Goal: Task Accomplishment & Management: Use online tool/utility

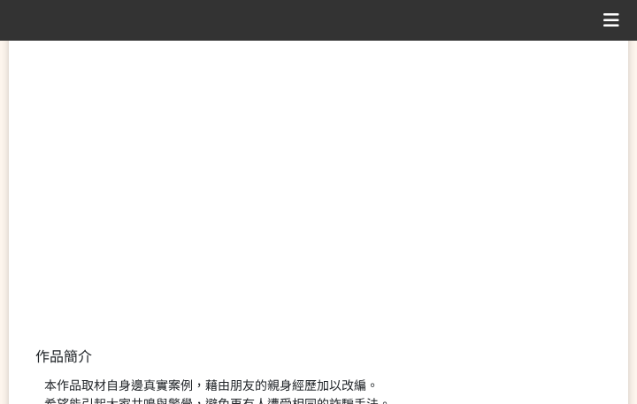
scroll to position [442, 0]
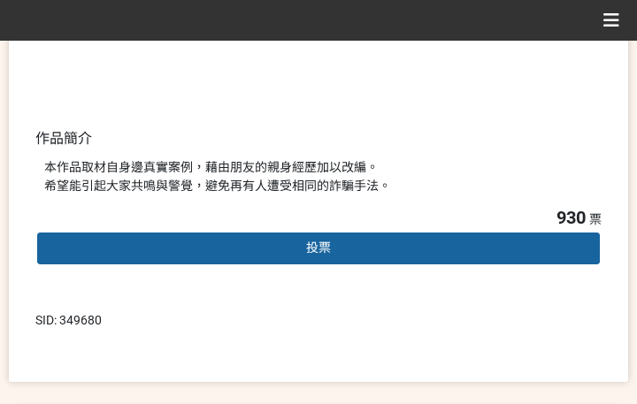
click at [335, 229] on div "930 票 投票" at bounding box center [318, 248] width 566 height 89
click at [291, 241] on div "投票" at bounding box center [318, 248] width 566 height 35
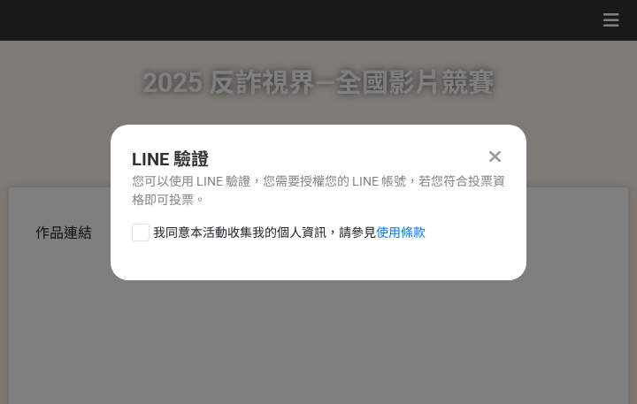
scroll to position [0, 0]
click at [296, 228] on span "我同意本活動收集我的個人資訊，請參見 使用條款" at bounding box center [289, 233] width 273 height 19
click at [144, 228] on input "我同意本活動收集我的個人資訊，請參見 使用條款" at bounding box center [139, 233] width 12 height 12
checkbox input "false"
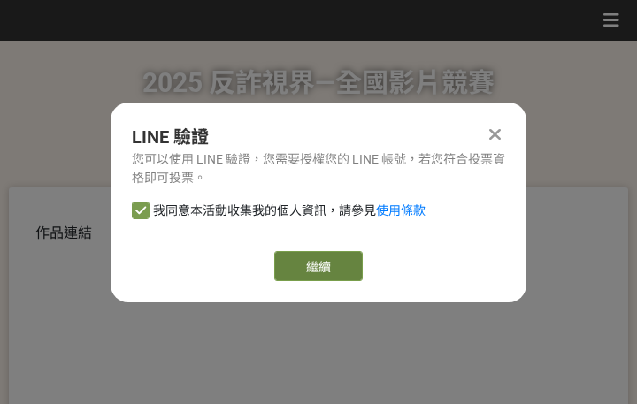
click at [315, 265] on link "繼續" at bounding box center [318, 266] width 88 height 30
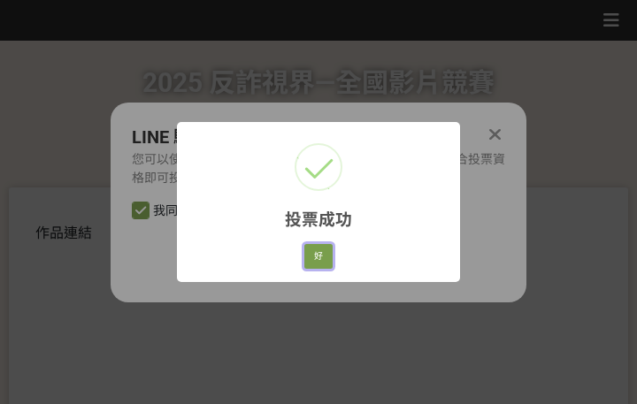
click at [314, 255] on button "好" at bounding box center [318, 256] width 28 height 25
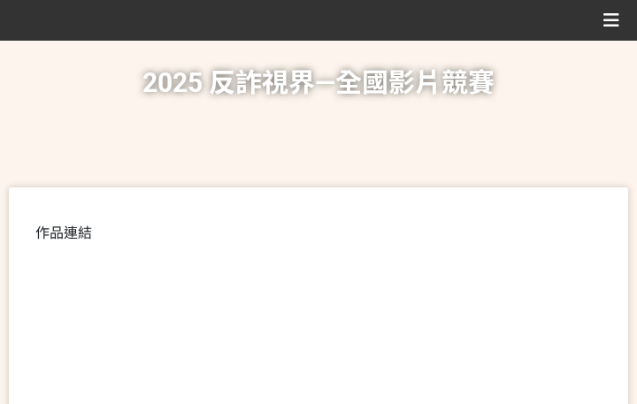
scroll to position [338, 0]
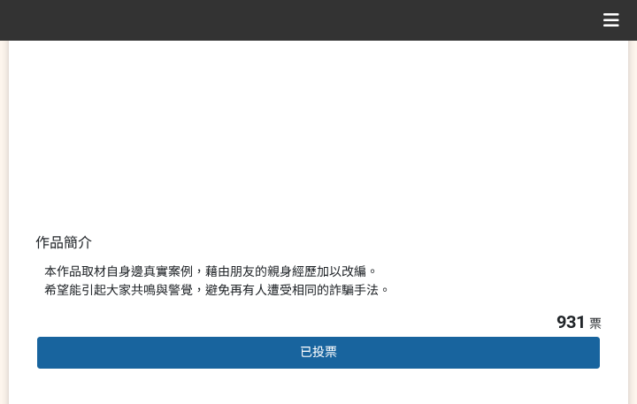
click at [375, 288] on div "本作品取材自身邊真實案例，藉由朋友的親身經歷加以改編。 希望能引起大家共鳴與警覺，避免再有人遭受相同的詐騙手法。" at bounding box center [318, 281] width 549 height 37
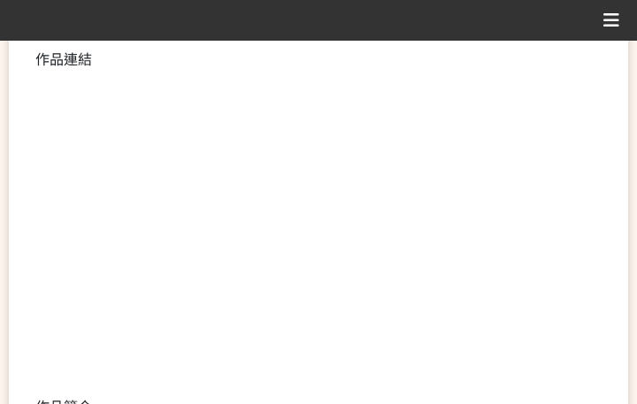
scroll to position [442, 0]
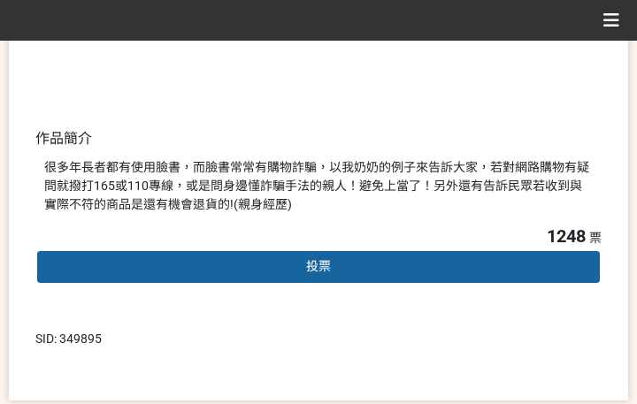
click at [360, 273] on div "投票" at bounding box center [318, 267] width 566 height 35
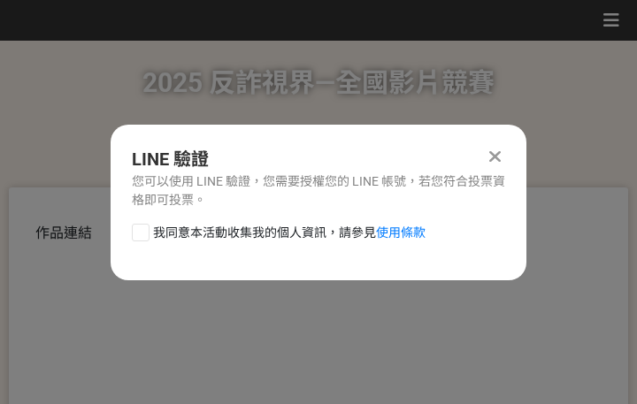
scroll to position [0, 0]
click at [229, 234] on span "我同意本活動收集我的個人資訊，請參見 使用條款" at bounding box center [289, 233] width 273 height 19
click at [144, 234] on input "我同意本活動收集我的個人資訊，請參見 使用條款" at bounding box center [139, 233] width 12 height 12
checkbox input "false"
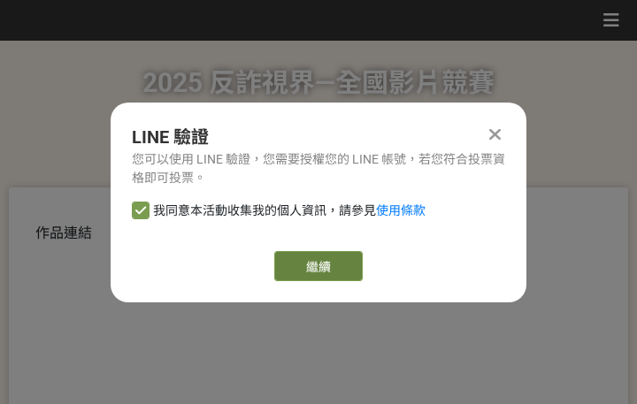
click at [304, 272] on link "繼續" at bounding box center [318, 266] width 88 height 30
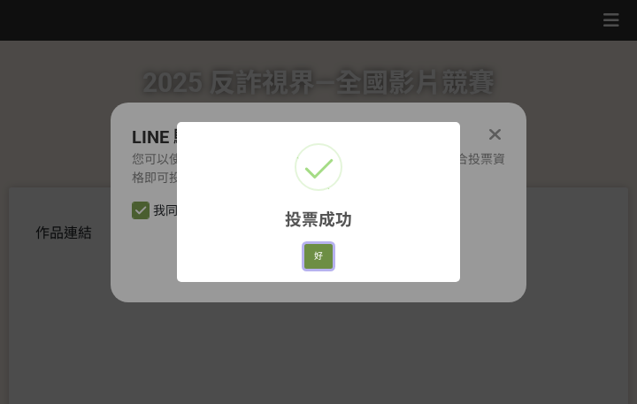
click at [325, 258] on button "好" at bounding box center [318, 256] width 28 height 25
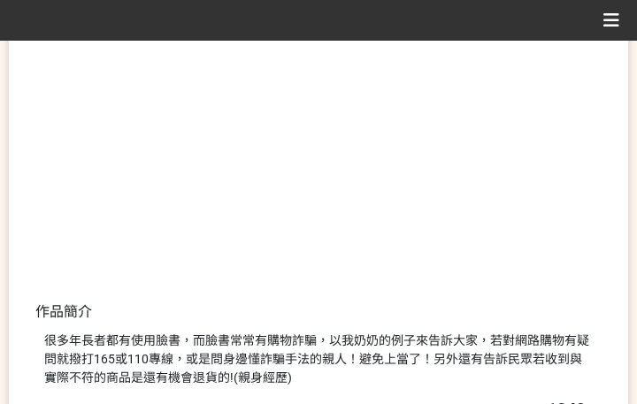
scroll to position [361, 0]
